Goal: Transaction & Acquisition: Purchase product/service

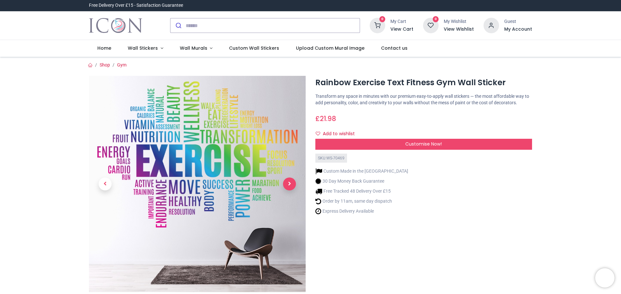
click at [292, 183] on span "Next" at bounding box center [289, 184] width 13 height 13
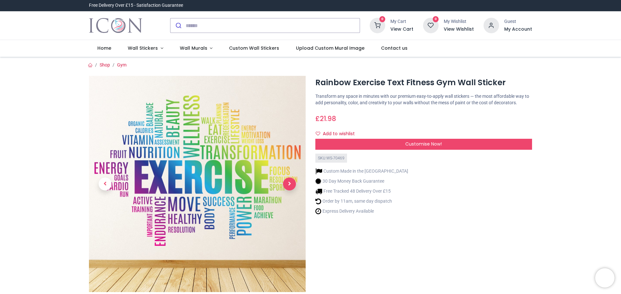
click at [292, 183] on span "Next" at bounding box center [289, 184] width 13 height 13
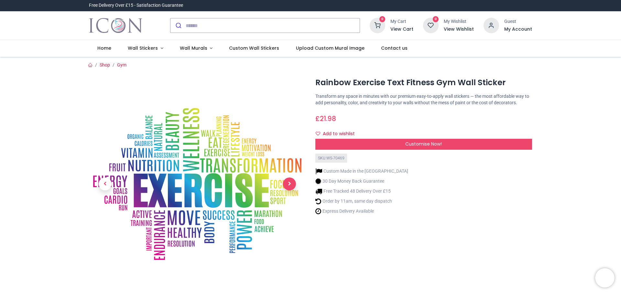
click at [292, 183] on span "Next" at bounding box center [289, 184] width 13 height 13
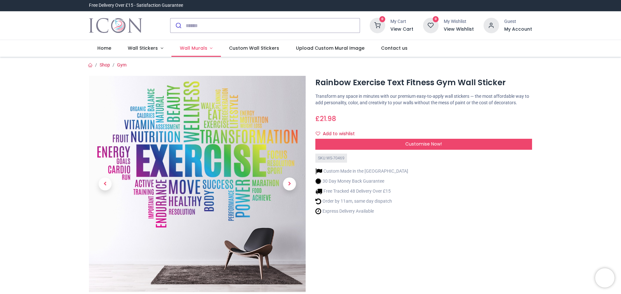
click at [198, 49] on span "Wall Murals" at bounding box center [193, 48] width 27 height 6
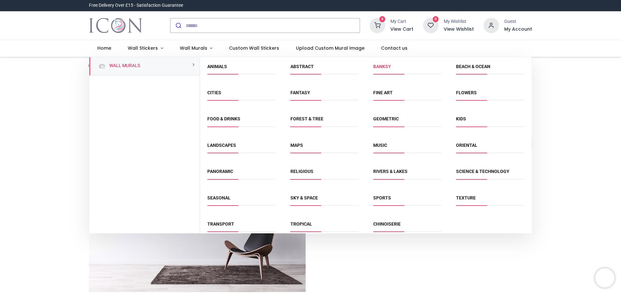
click at [379, 66] on link "Banksy" at bounding box center [382, 66] width 18 height 5
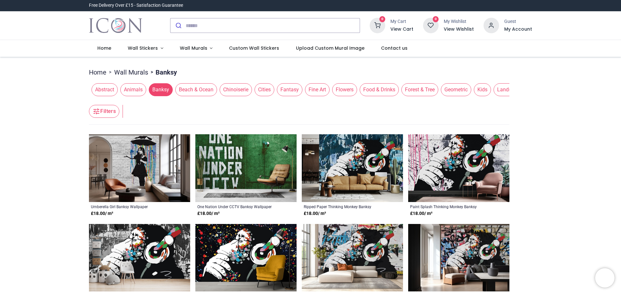
click at [226, 89] on span "Chinoiserie" at bounding box center [235, 89] width 32 height 13
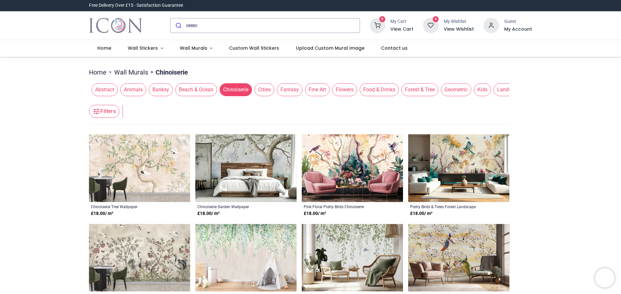
click at [283, 90] on span "Fantasy" at bounding box center [290, 89] width 26 height 13
click at [286, 88] on span "Fantasy" at bounding box center [290, 89] width 26 height 13
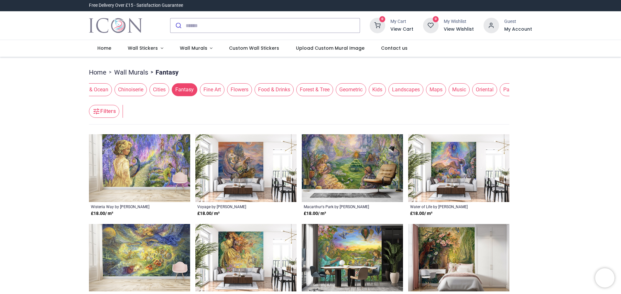
scroll to position [0, 143]
click at [392, 94] on span "Maps" at bounding box center [398, 89] width 20 height 13
click at [414, 89] on span "Music" at bounding box center [421, 89] width 21 height 13
click at [415, 90] on span "Music" at bounding box center [421, 89] width 21 height 13
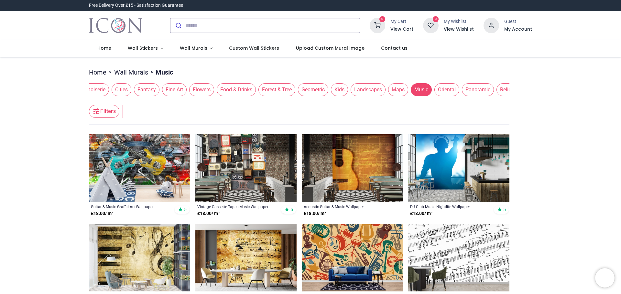
click at [395, 89] on span "Maps" at bounding box center [398, 89] width 20 height 13
click at [393, 89] on span "Maps" at bounding box center [398, 89] width 20 height 13
click at [393, 90] on span "Maps" at bounding box center [398, 89] width 20 height 13
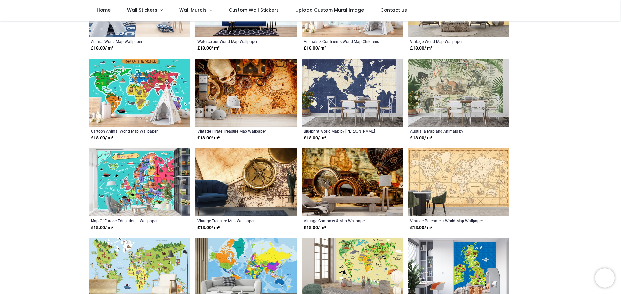
scroll to position [226, 0]
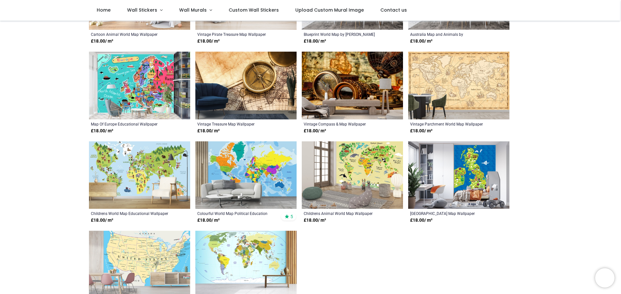
click at [255, 169] on img at bounding box center [245, 176] width 101 height 68
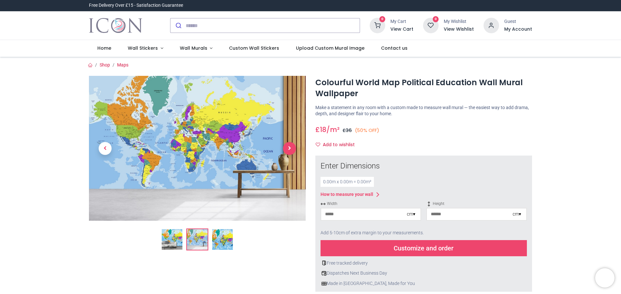
click at [288, 150] on span "Next" at bounding box center [289, 148] width 13 height 13
